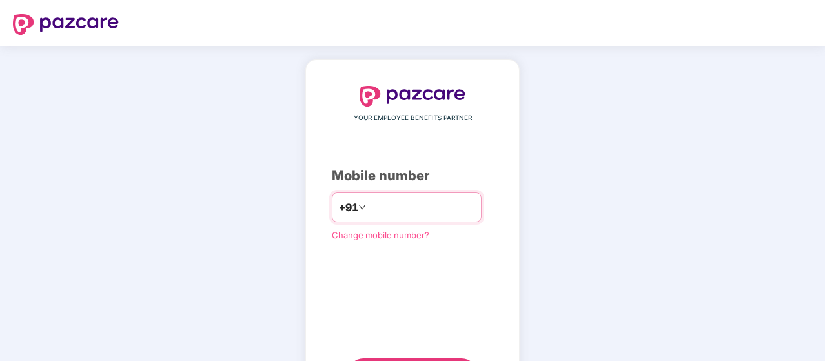
click at [417, 207] on input "number" at bounding box center [422, 207] width 106 height 21
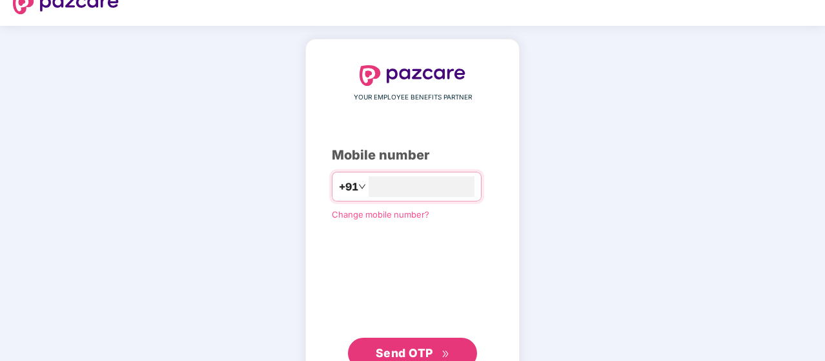
scroll to position [19, 0]
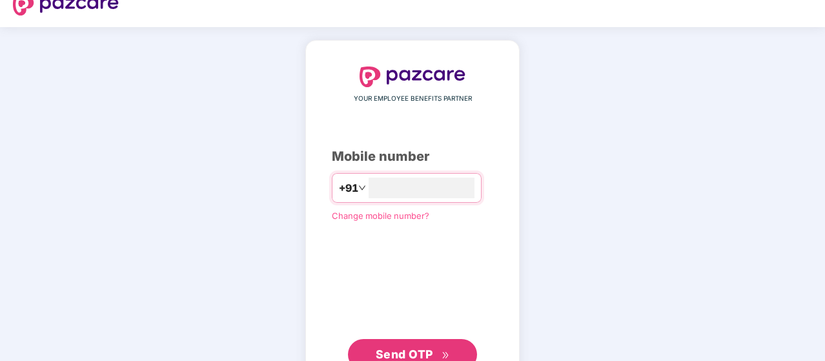
type input "**********"
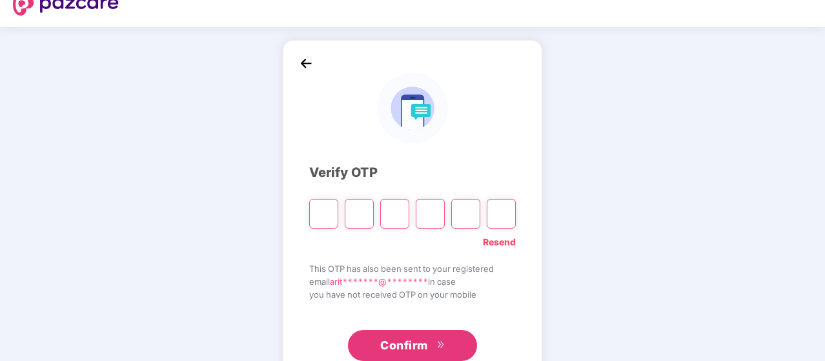
type input "*"
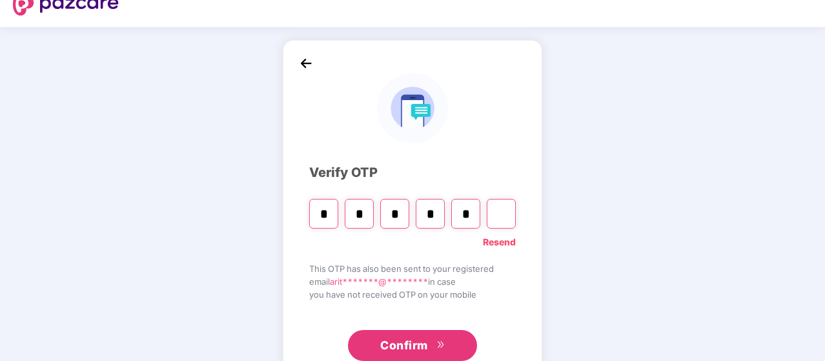
type input "*"
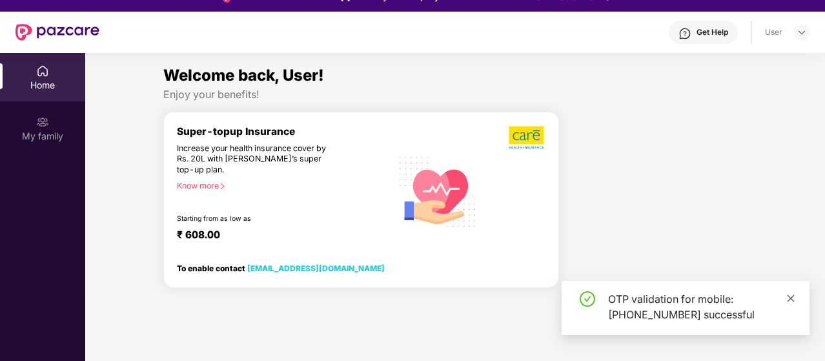
click at [793, 297] on icon "close" at bounding box center [790, 298] width 9 height 9
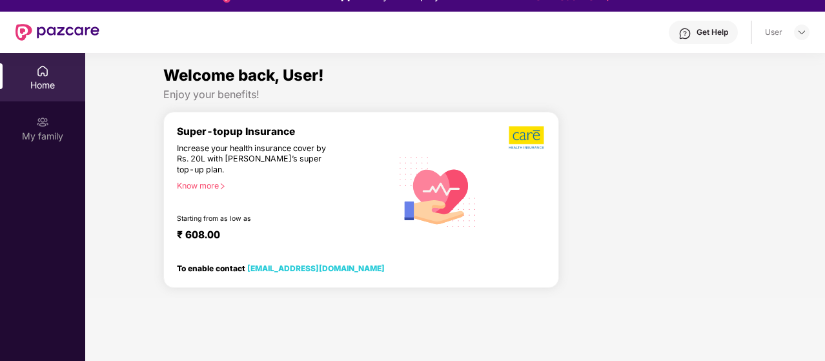
click at [1, 78] on div "Home" at bounding box center [42, 77] width 85 height 48
click at [33, 73] on div "Home" at bounding box center [42, 77] width 85 height 48
click at [807, 28] on div at bounding box center [801, 32] width 15 height 15
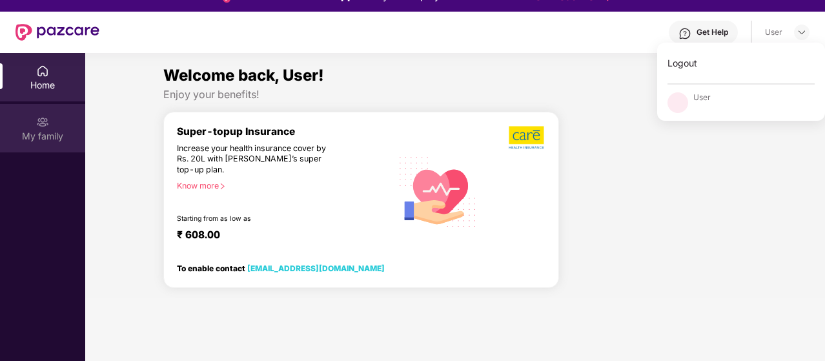
click at [48, 134] on div "My family" at bounding box center [42, 136] width 85 height 13
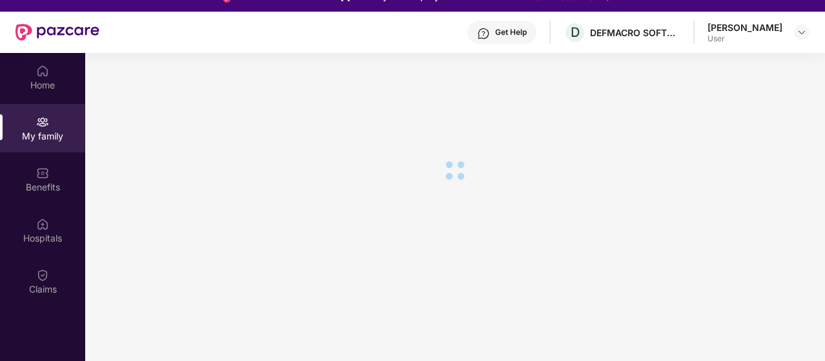
click at [31, 26] on img at bounding box center [57, 32] width 84 height 17
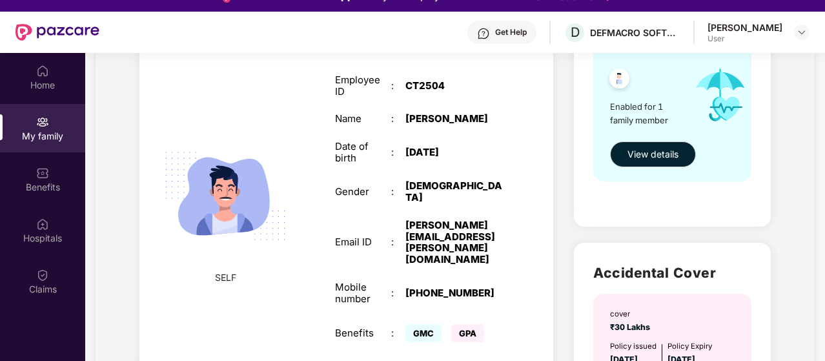
scroll to position [212, 0]
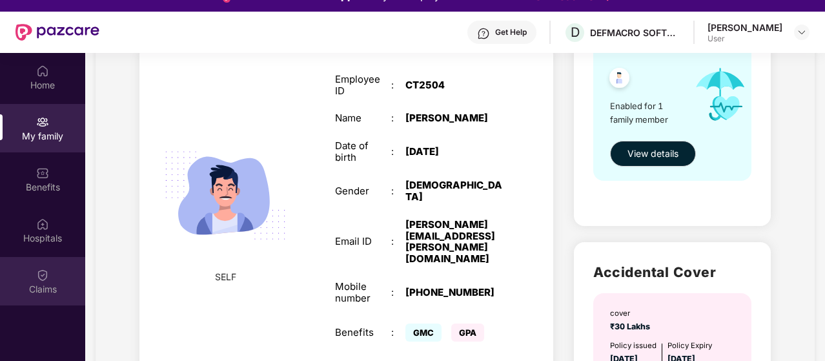
click at [34, 281] on div "Claims" at bounding box center [42, 281] width 85 height 48
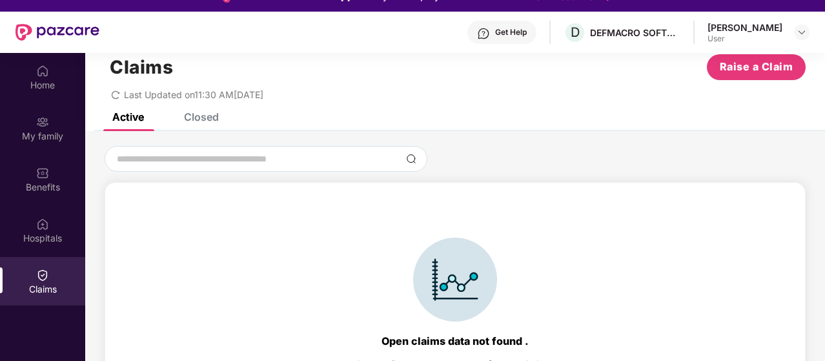
scroll to position [28, 0]
click at [202, 114] on div "Closed" at bounding box center [201, 117] width 35 height 13
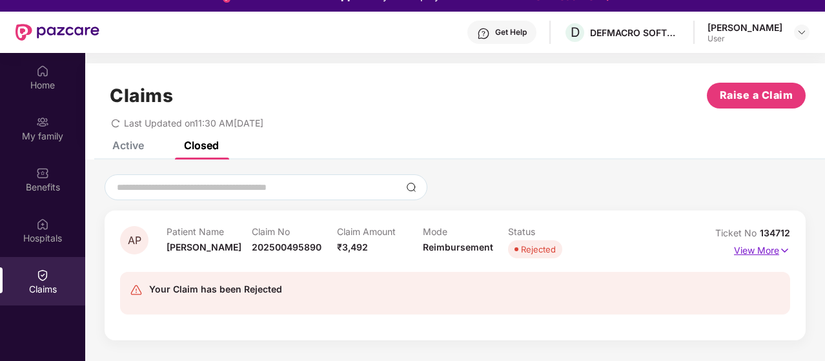
click at [781, 247] on img at bounding box center [784, 250] width 11 height 14
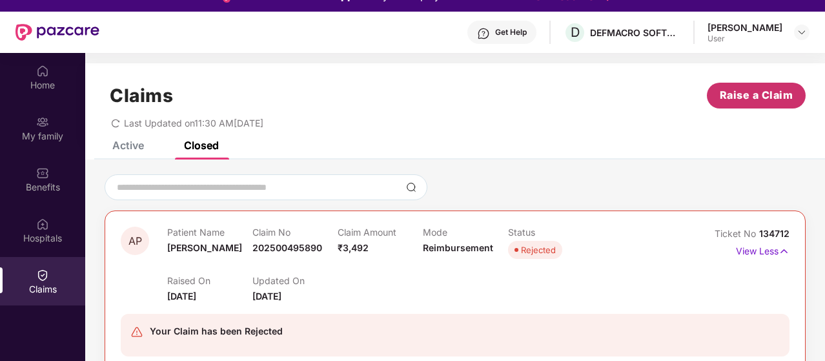
click at [741, 95] on span "Raise a Claim" at bounding box center [757, 95] width 74 height 16
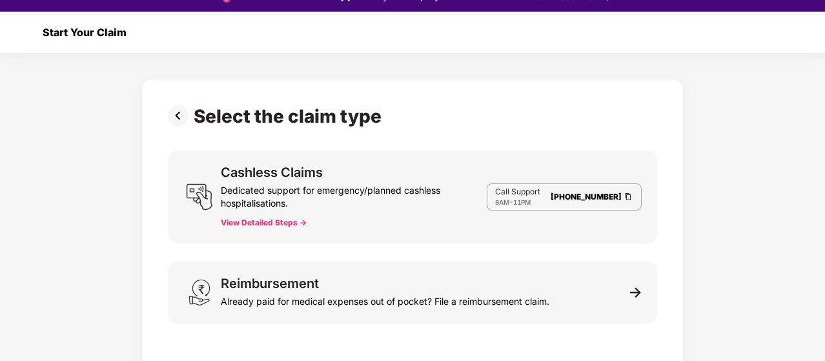
scroll to position [1, 0]
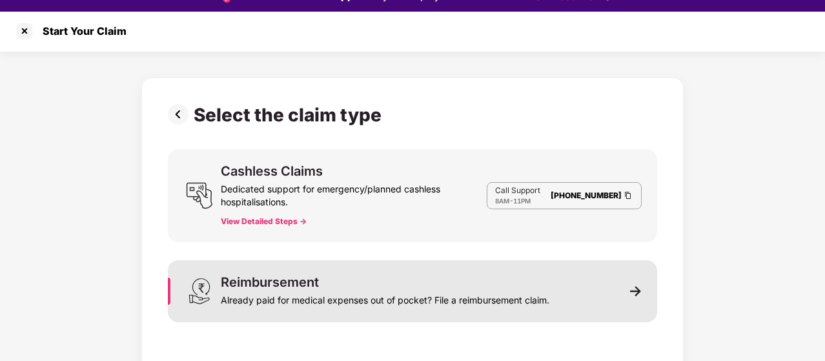
click at [489, 306] on div "Reimbursement Already paid for medical expenses out of pocket? File a reimburse…" at bounding box center [412, 291] width 489 height 62
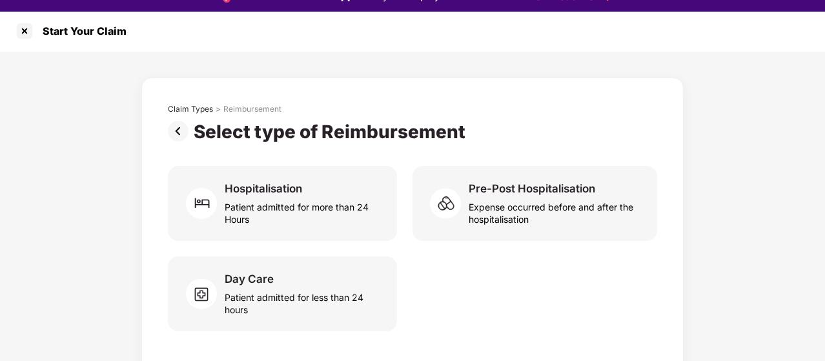
scroll to position [8, 0]
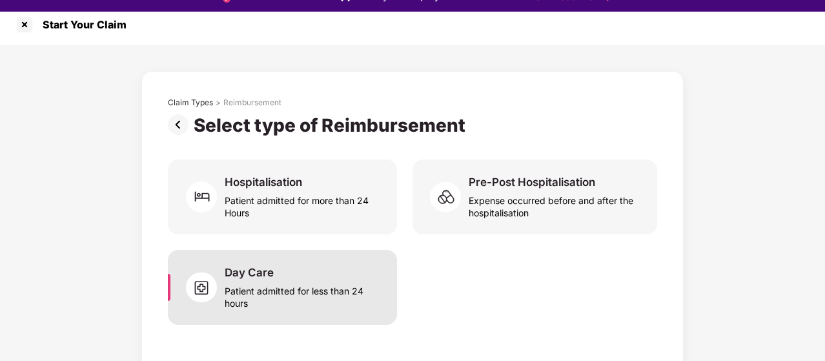
click at [307, 289] on div "Patient admitted for less than 24 hours" at bounding box center [303, 295] width 157 height 30
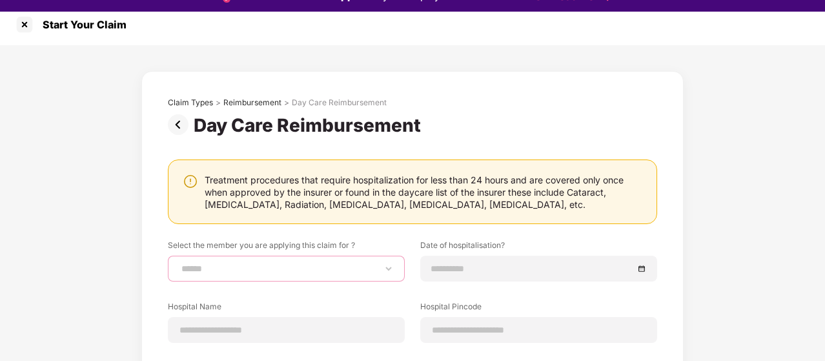
click at [283, 263] on select "**********" at bounding box center [286, 268] width 215 height 10
select select "**********"
click at [179, 263] on select "**********" at bounding box center [286, 268] width 215 height 10
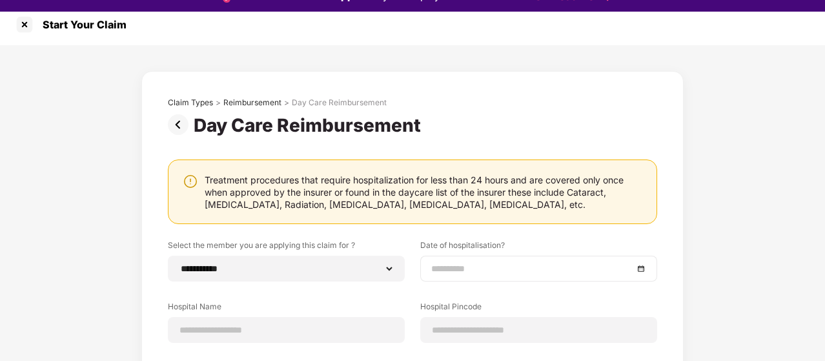
click at [640, 268] on div at bounding box center [538, 268] width 215 height 14
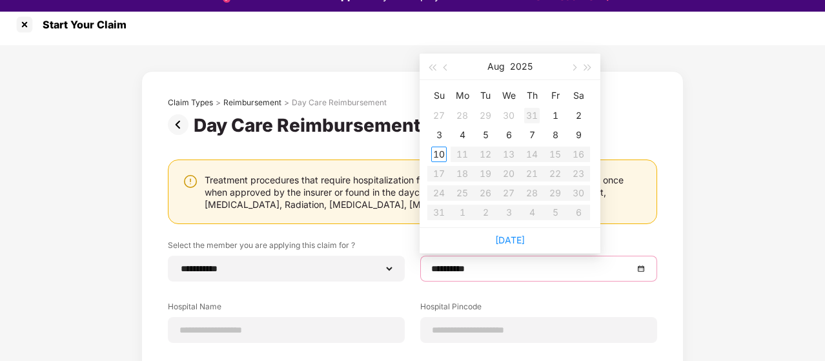
type input "**********"
click at [576, 118] on div "2" at bounding box center [578, 115] width 15 height 15
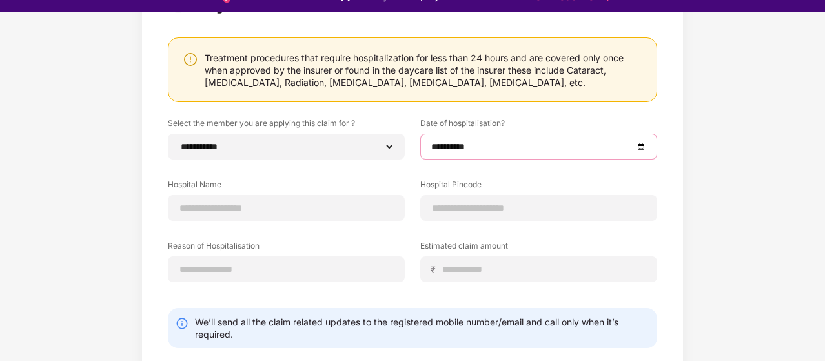
scroll to position [130, 0]
click at [253, 196] on div at bounding box center [286, 207] width 237 height 26
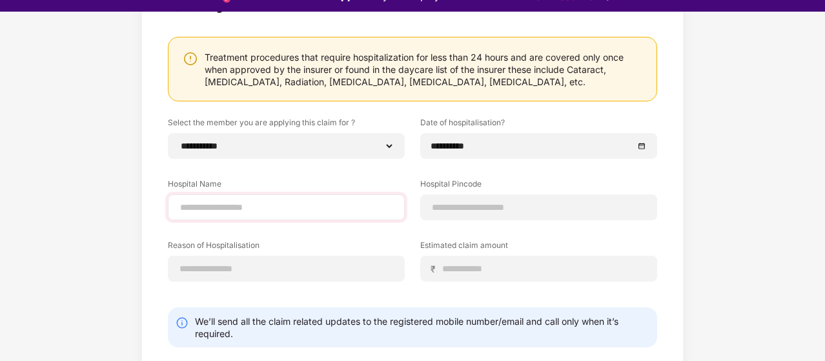
click at [251, 214] on div at bounding box center [286, 207] width 237 height 26
click at [240, 208] on input at bounding box center [286, 208] width 215 height 14
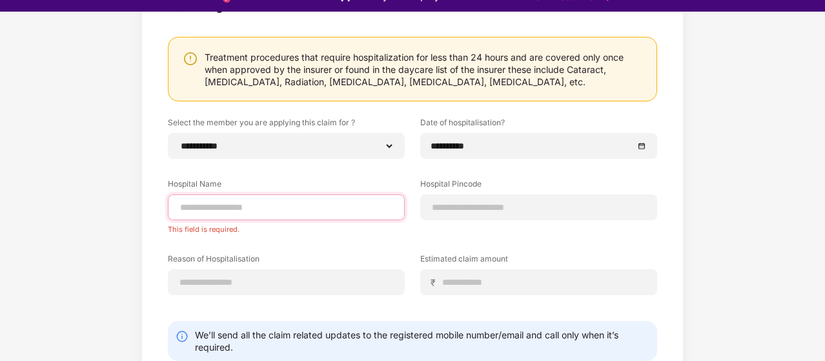
click at [290, 207] on input at bounding box center [286, 208] width 215 height 14
click at [458, 209] on input at bounding box center [538, 208] width 215 height 14
paste input "******"
type input "******"
drag, startPoint x: 256, startPoint y: 215, endPoint x: 244, endPoint y: 209, distance: 13.0
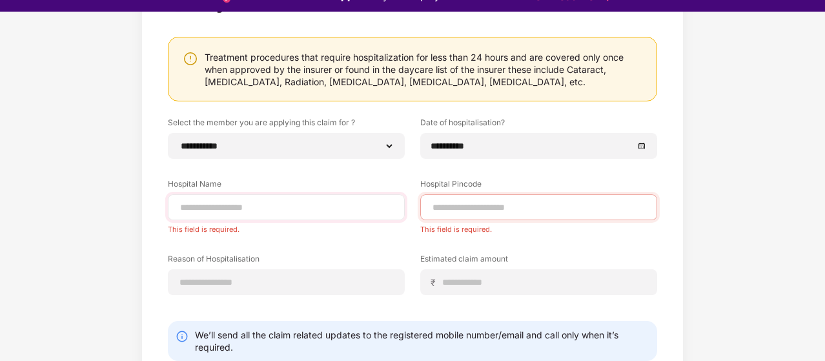
click at [244, 209] on div at bounding box center [286, 207] width 237 height 26
click at [244, 209] on input at bounding box center [286, 208] width 215 height 14
type input "**********"
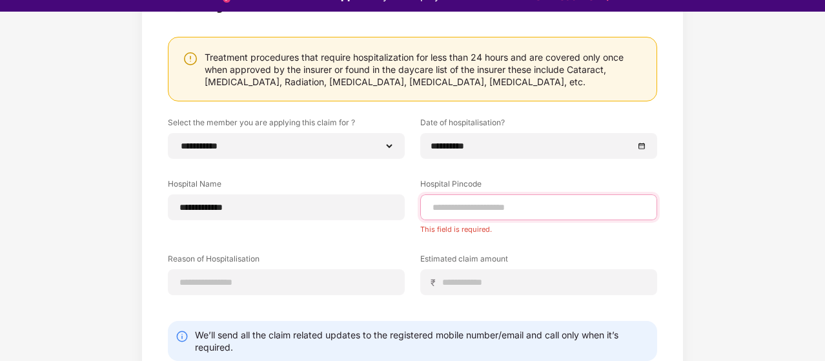
click at [495, 206] on input at bounding box center [538, 208] width 215 height 14
paste input "******"
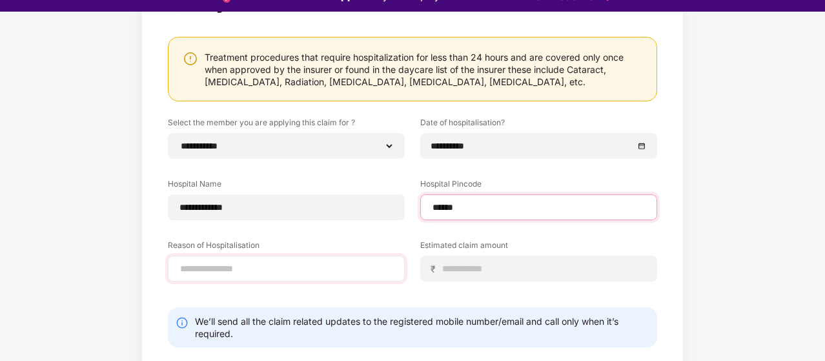
type input "******"
click at [283, 258] on div at bounding box center [286, 269] width 237 height 26
click at [252, 271] on input at bounding box center [286, 269] width 215 height 14
select select "*********"
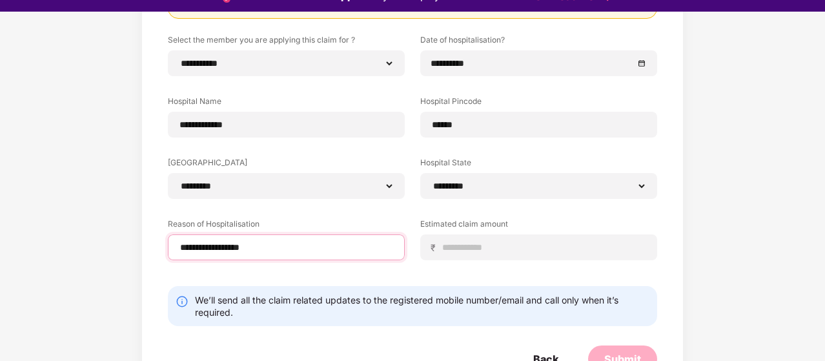
scroll to position [245, 0]
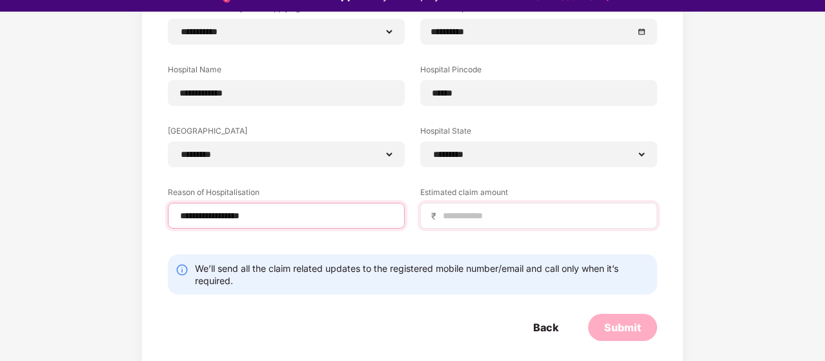
type input "**********"
click at [535, 218] on input at bounding box center [544, 216] width 205 height 14
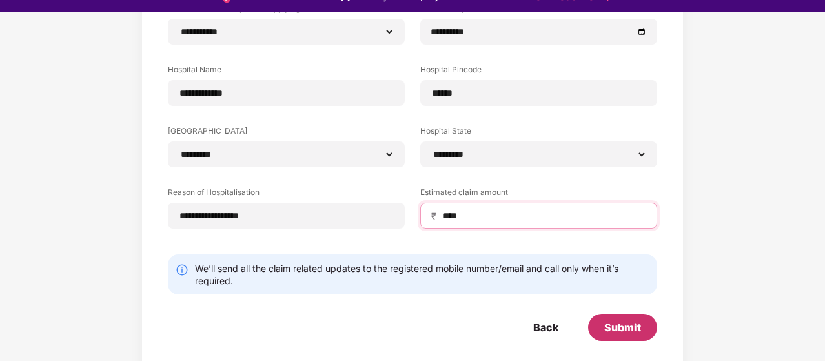
type input "****"
click at [628, 330] on div "Submit" at bounding box center [622, 327] width 37 height 14
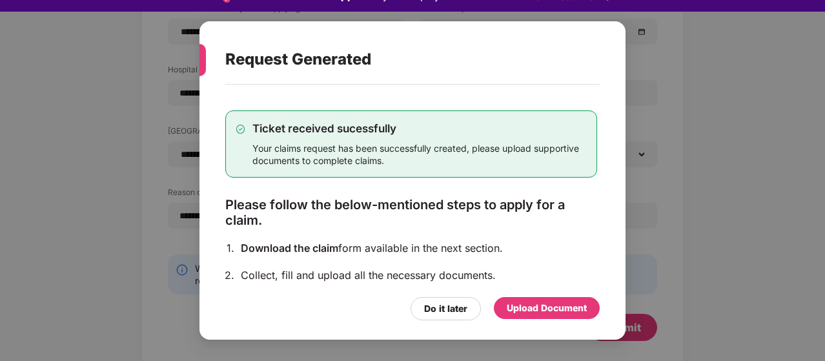
click at [524, 308] on div "Upload Document" at bounding box center [547, 308] width 80 height 14
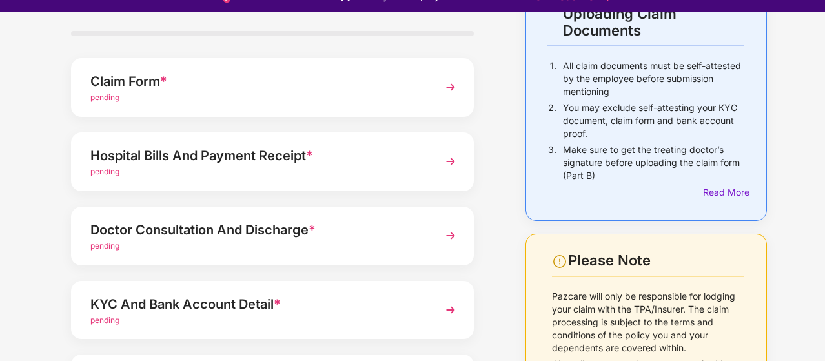
scroll to position [101, 0]
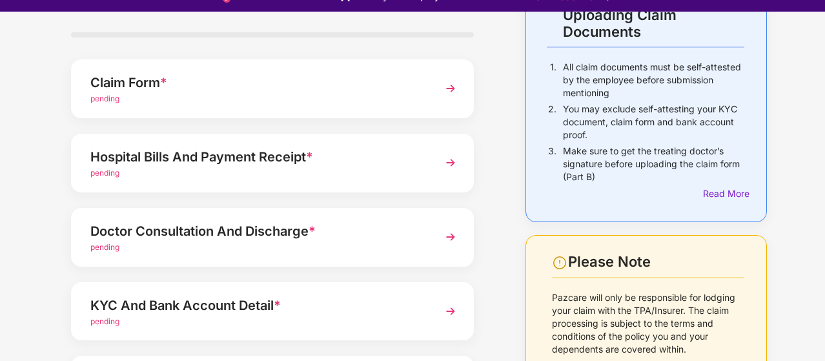
click at [442, 95] on img at bounding box center [450, 88] width 23 height 23
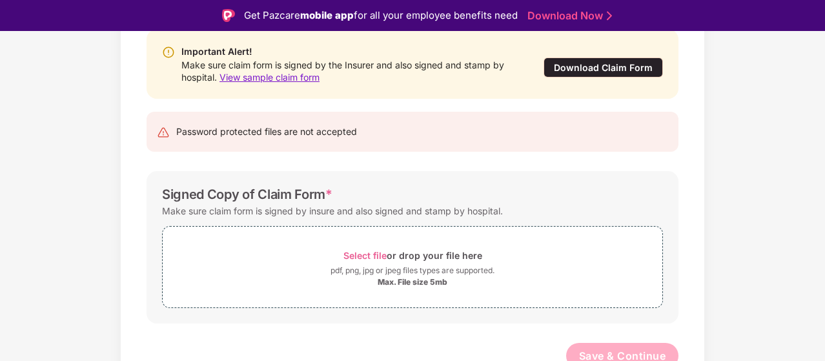
scroll to position [149, 0]
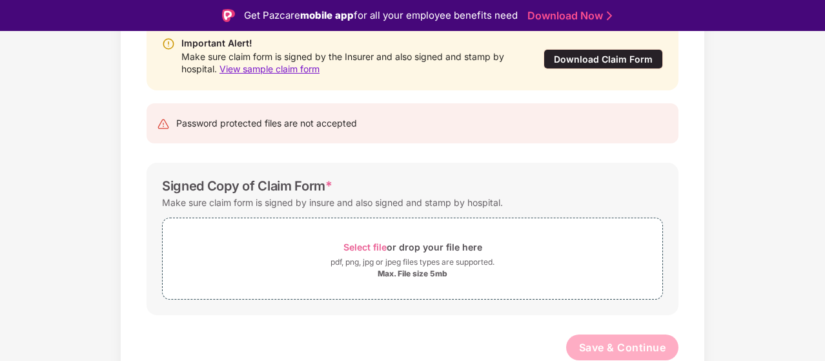
click at [609, 64] on div "Download Claim Form" at bounding box center [603, 59] width 119 height 20
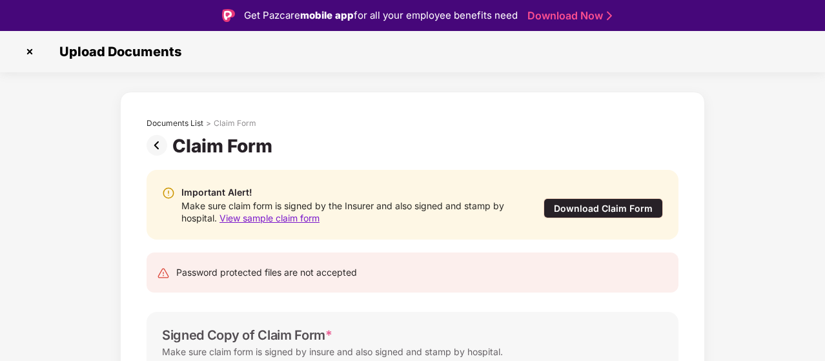
click at [26, 47] on img at bounding box center [29, 51] width 21 height 21
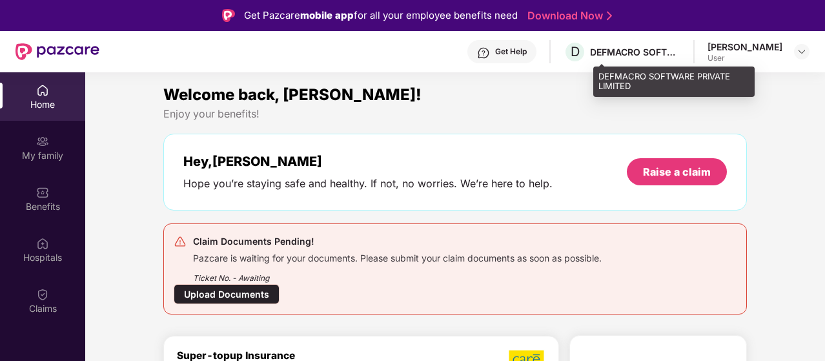
click at [655, 59] on div "D DEFMACRO SOFTWARE PRIVATE LIMITED" at bounding box center [622, 52] width 117 height 23
click at [680, 55] on div "DEFMACRO SOFTWARE PRIVATE LIMITED" at bounding box center [635, 52] width 90 height 12
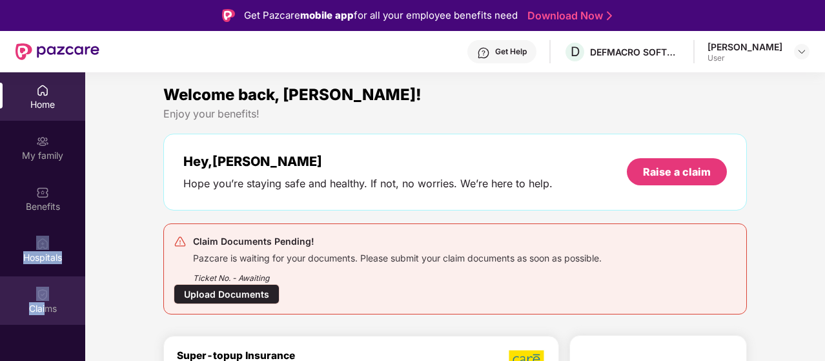
drag, startPoint x: 32, startPoint y: 245, endPoint x: 45, endPoint y: 322, distance: 77.2
click at [45, 322] on div "Home My family Benefits Hospitals Claims" at bounding box center [42, 199] width 85 height 255
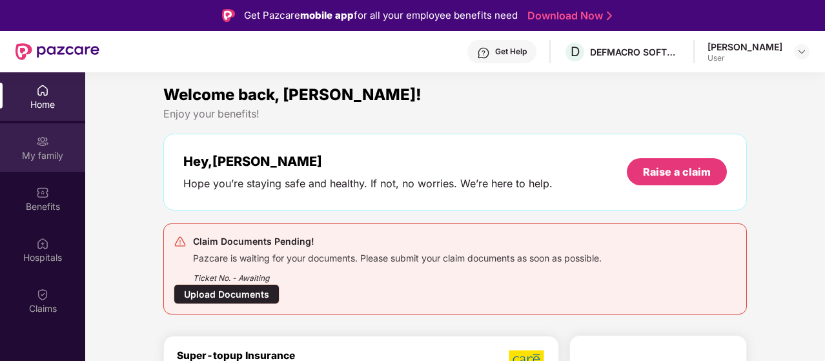
click at [45, 158] on div "My family" at bounding box center [42, 155] width 85 height 13
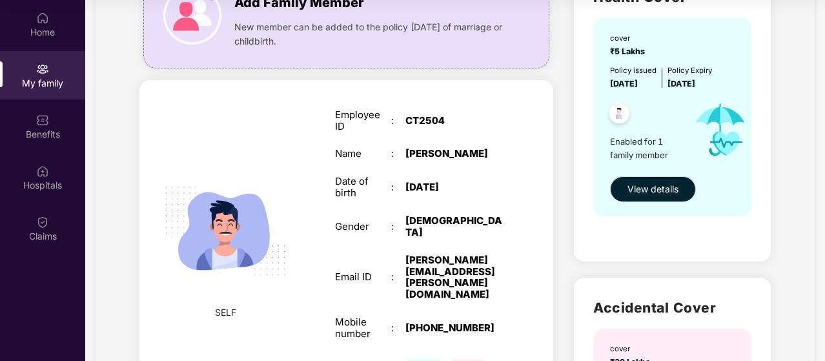
scroll to position [123, 0]
click at [653, 196] on span "View details" at bounding box center [653, 190] width 51 height 14
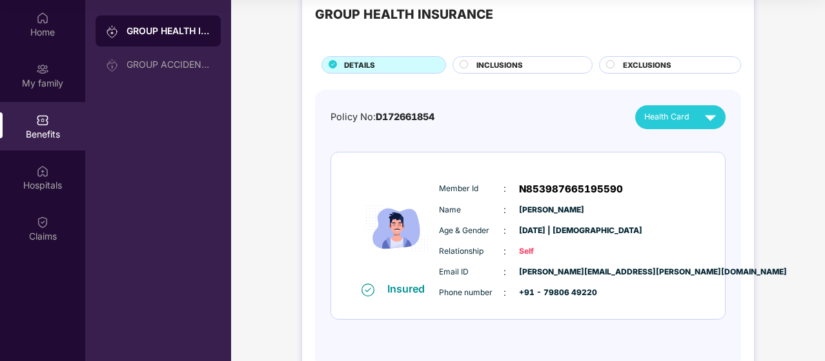
scroll to position [74, 0]
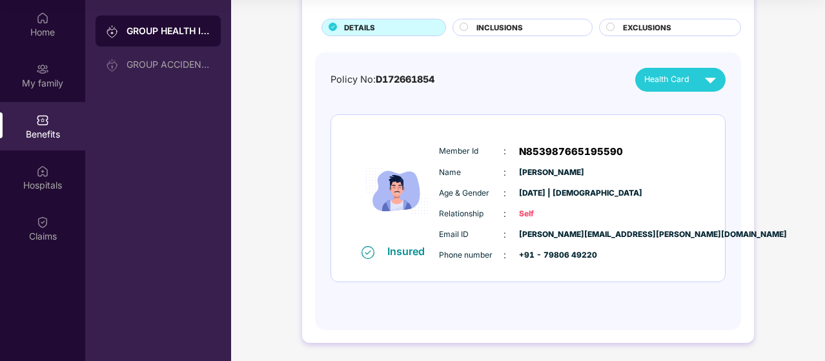
click at [611, 26] on circle at bounding box center [611, 27] width 8 height 8
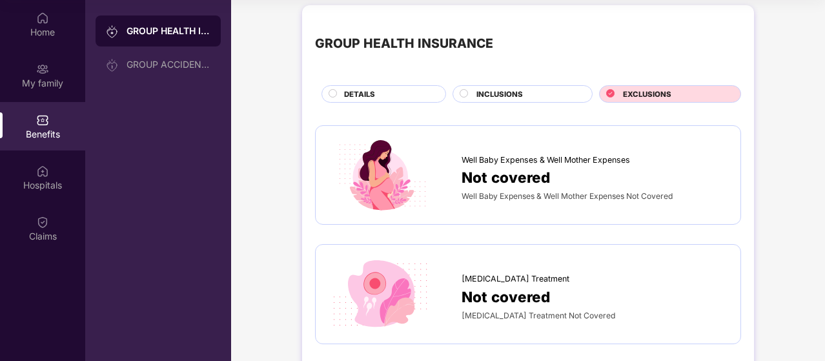
scroll to position [6, 0]
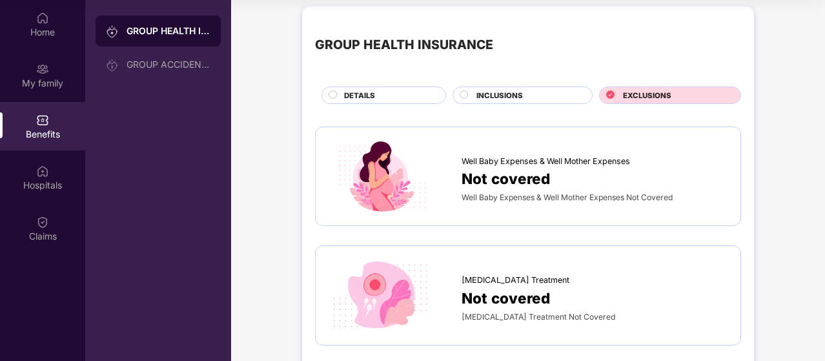
click at [498, 92] on span "INCLUSIONS" at bounding box center [499, 96] width 46 height 12
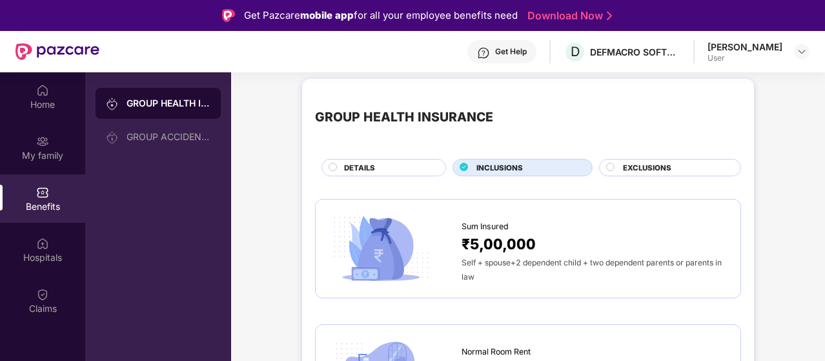
scroll to position [0, 0]
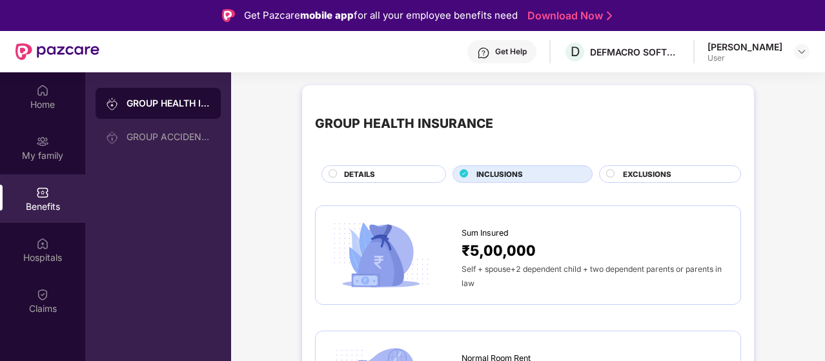
click at [387, 170] on div "DETAILS" at bounding box center [388, 176] width 101 height 14
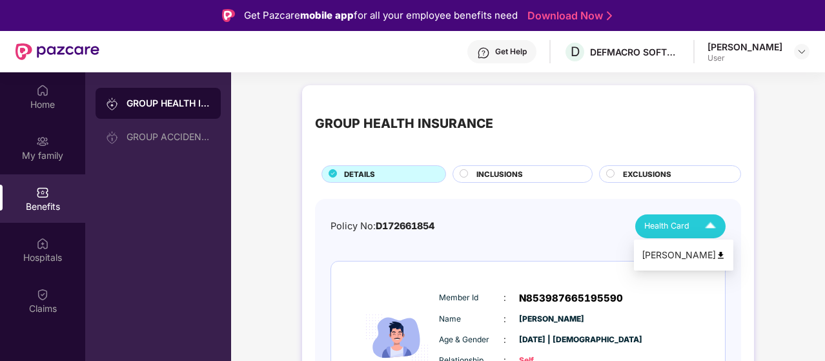
click at [675, 220] on span "Health Card" at bounding box center [666, 226] width 45 height 13
click at [697, 259] on div "Aritra Paul" at bounding box center [684, 255] width 84 height 14
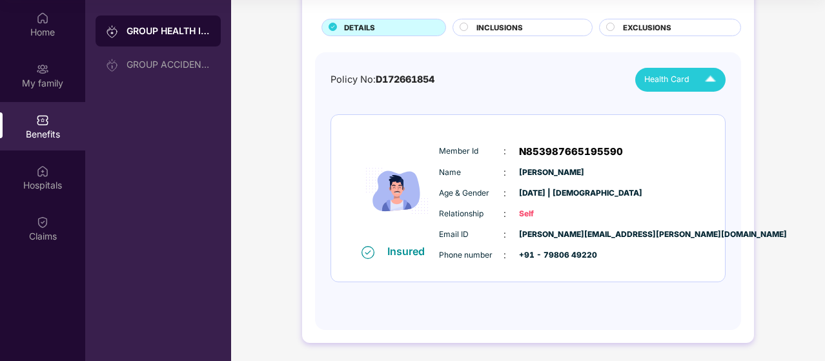
scroll to position [63, 0]
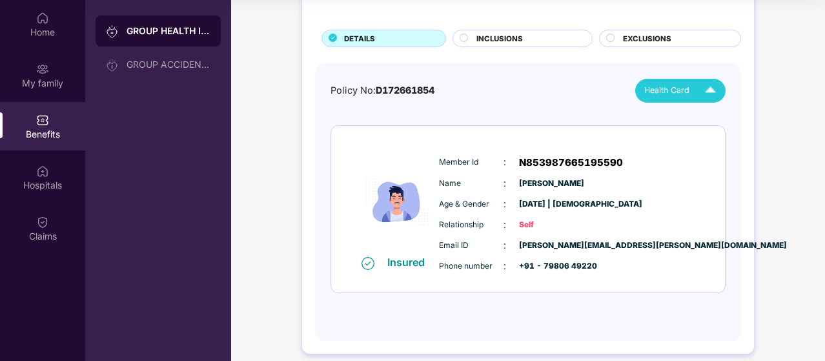
click at [576, 163] on span "N853987665195590" at bounding box center [571, 162] width 104 height 15
copy span "N853987665195590"
